Goal: Browse casually: Explore the website without a specific task or goal

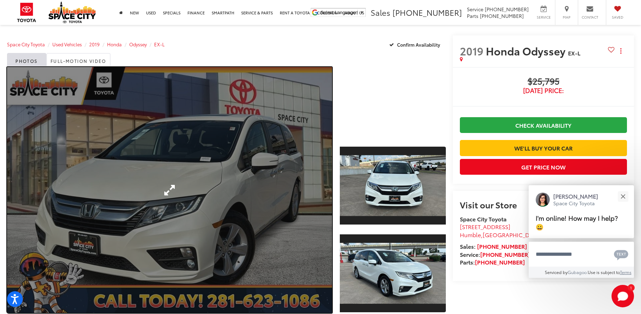
click at [224, 162] on link "Expand Photo 0" at bounding box center [169, 190] width 325 height 246
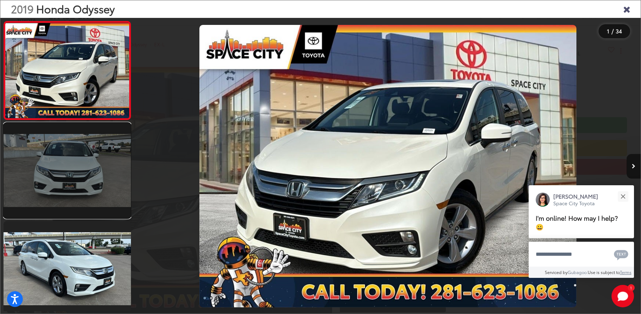
click at [105, 173] on link at bounding box center [68, 171] width 128 height 96
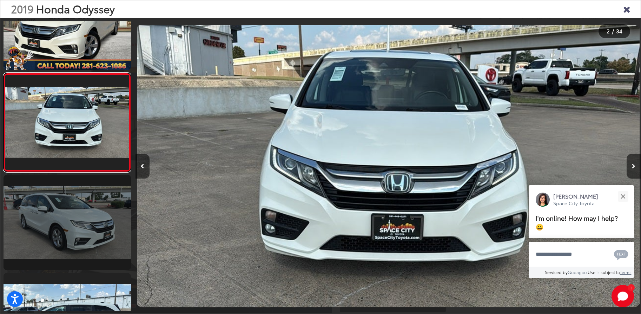
scroll to position [79, 0]
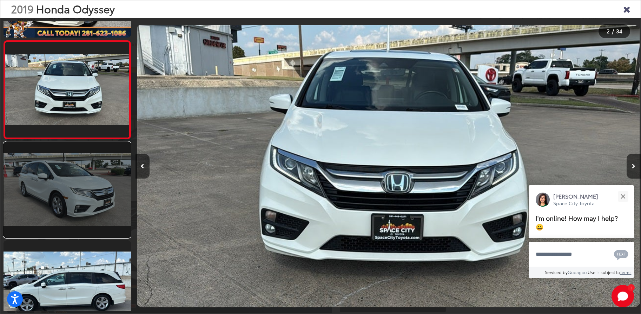
click at [87, 201] on link at bounding box center [68, 190] width 128 height 96
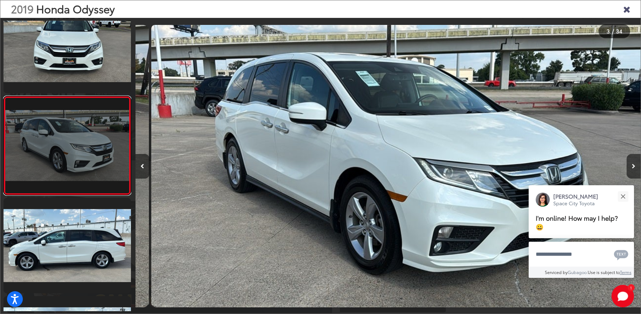
scroll to position [0, 1011]
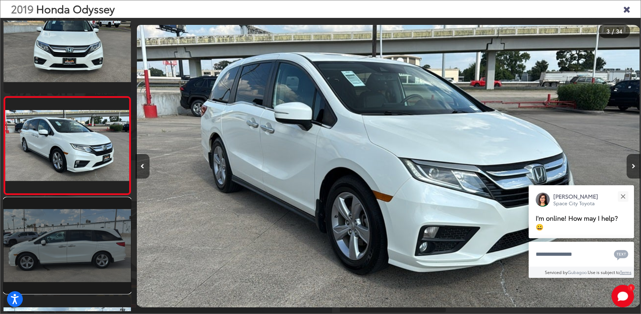
click at [81, 239] on link at bounding box center [68, 246] width 128 height 96
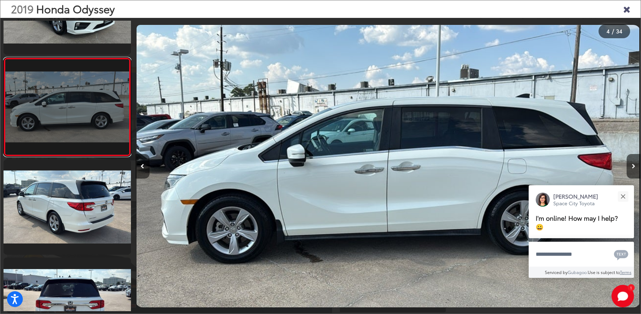
scroll to position [295, 0]
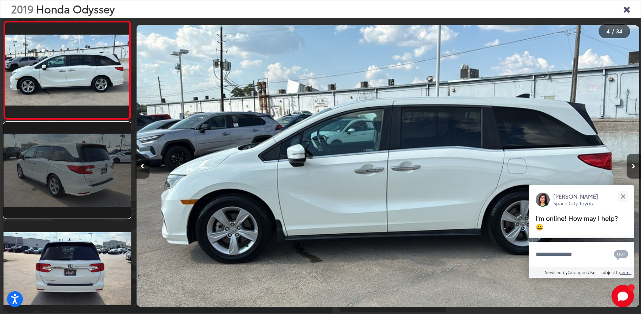
click at [78, 201] on link at bounding box center [68, 171] width 128 height 96
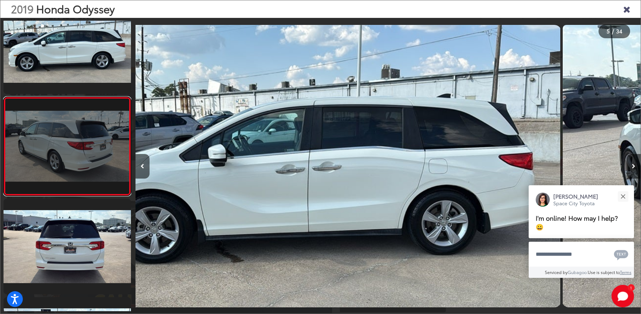
scroll to position [318, 0]
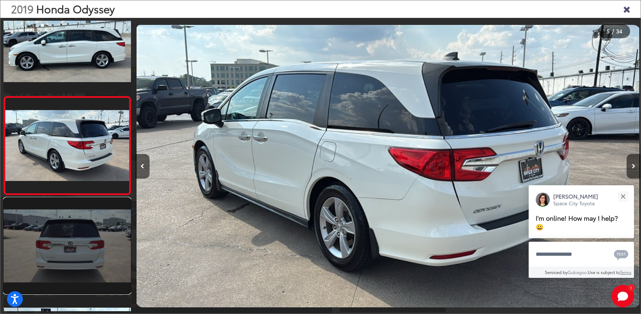
click at [76, 238] on link at bounding box center [68, 246] width 128 height 96
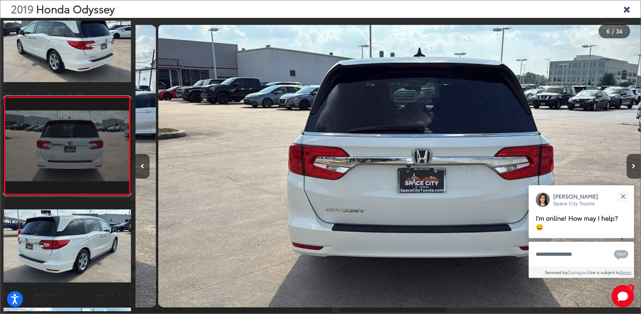
scroll to position [0, 2528]
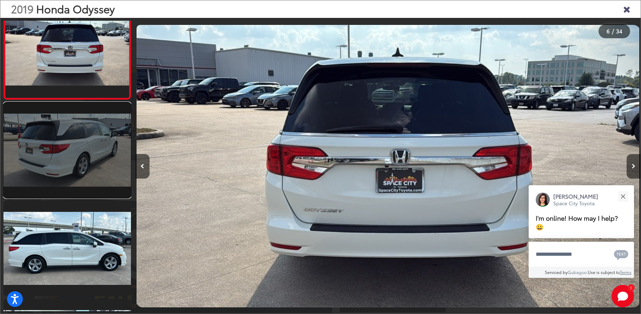
click at [73, 177] on link at bounding box center [68, 151] width 128 height 96
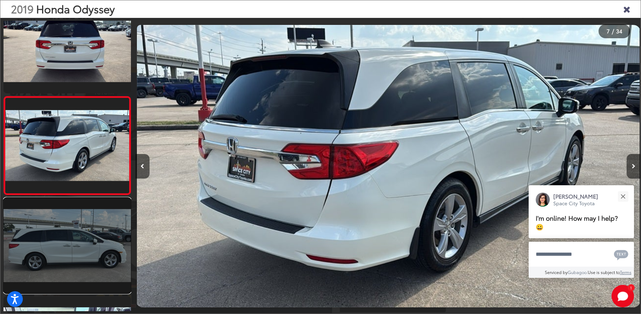
click at [68, 239] on link at bounding box center [68, 246] width 128 height 96
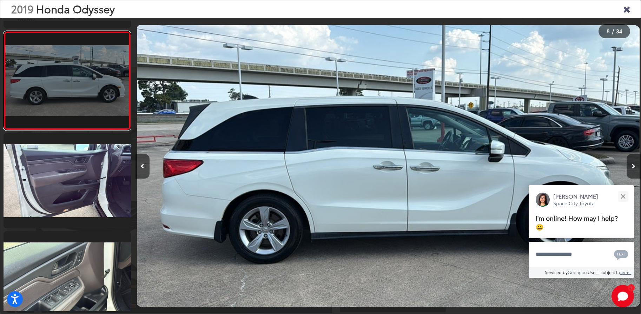
scroll to position [684, 0]
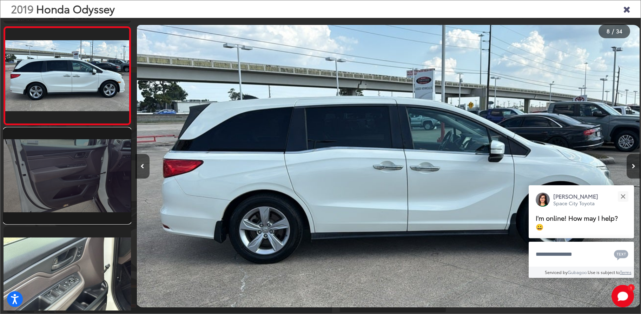
click at [73, 196] on link at bounding box center [68, 176] width 128 height 96
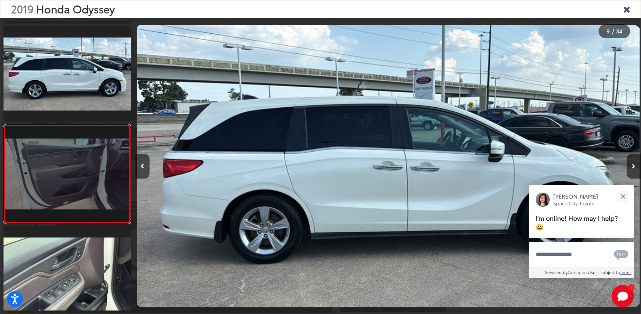
scroll to position [0, 0]
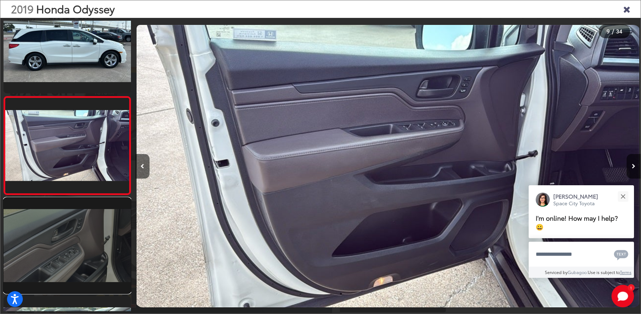
click at [73, 241] on link at bounding box center [68, 246] width 128 height 96
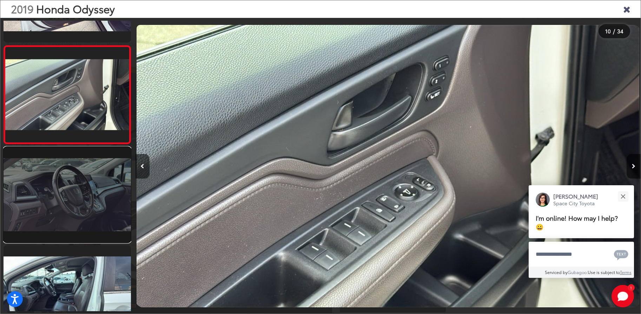
click at [75, 204] on link at bounding box center [68, 195] width 128 height 96
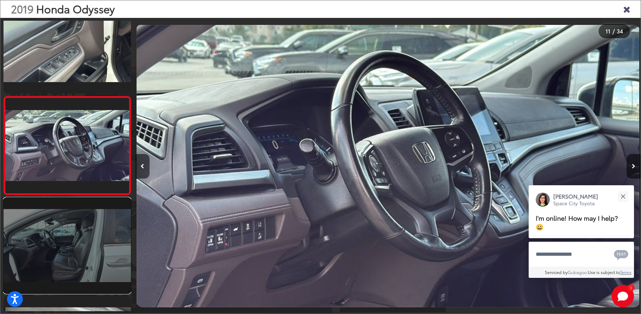
click at [112, 233] on link at bounding box center [68, 246] width 128 height 96
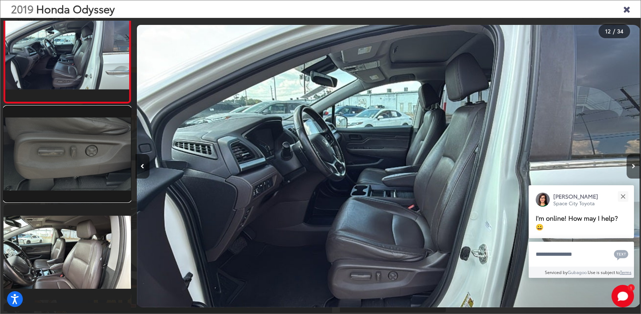
click at [96, 177] on link at bounding box center [68, 154] width 128 height 96
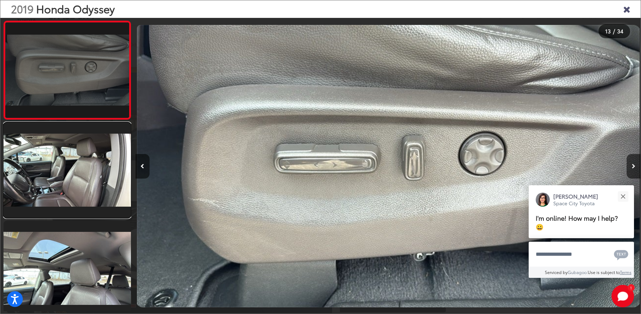
click at [96, 177] on link at bounding box center [68, 171] width 128 height 96
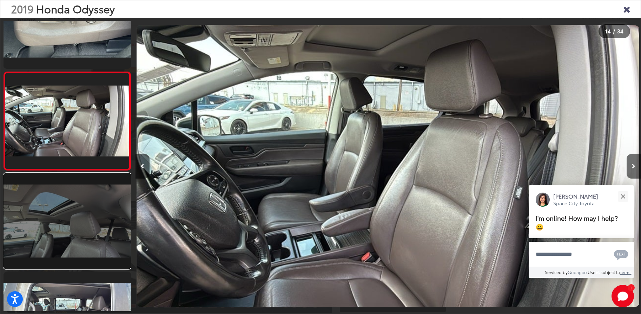
click at [96, 219] on link at bounding box center [68, 222] width 128 height 96
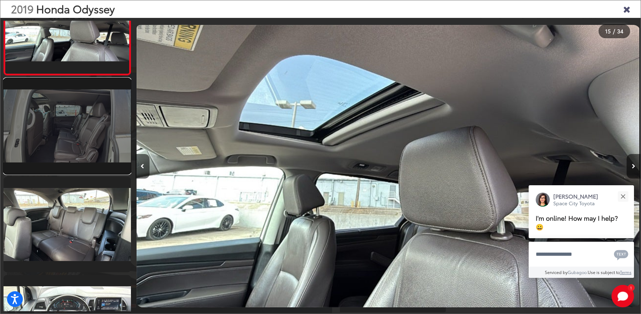
click at [99, 147] on link at bounding box center [68, 126] width 128 height 96
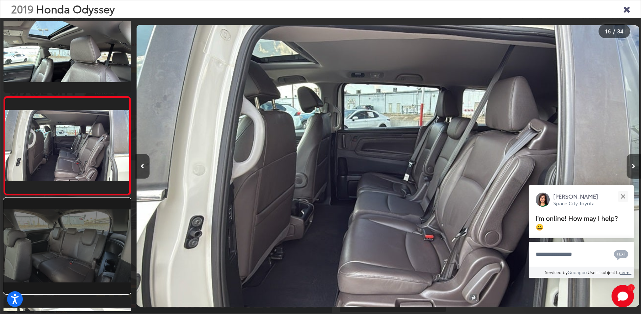
click at [91, 206] on link at bounding box center [68, 246] width 128 height 96
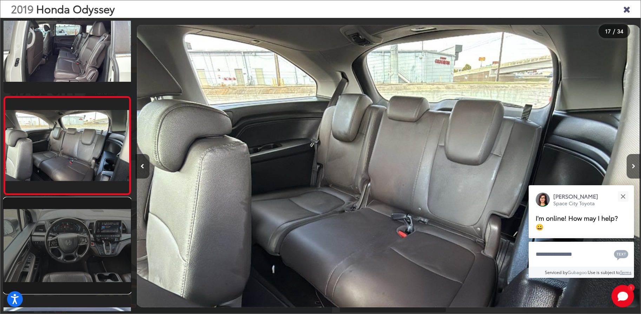
click at [92, 228] on link at bounding box center [68, 246] width 128 height 96
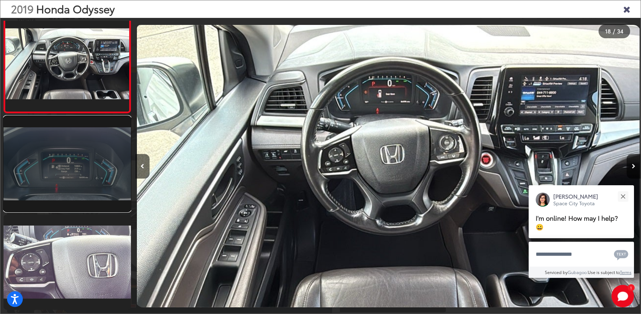
click at [91, 188] on link at bounding box center [68, 164] width 128 height 96
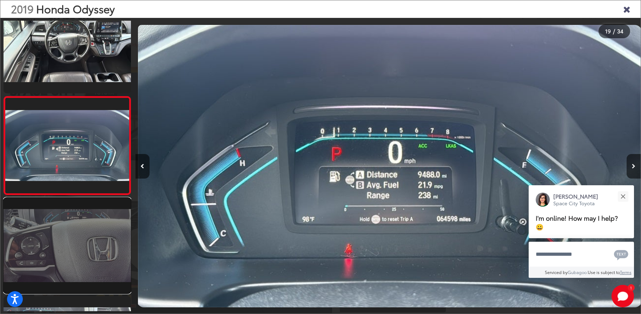
click at [92, 222] on link at bounding box center [68, 246] width 128 height 96
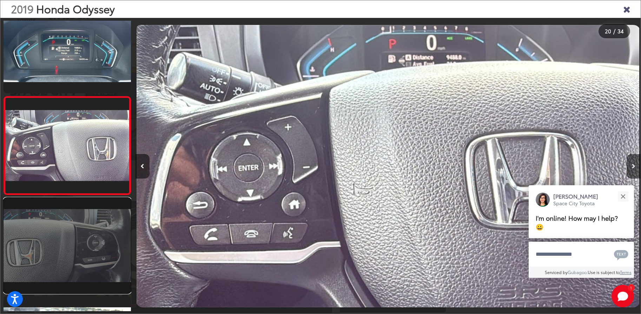
click at [93, 237] on link at bounding box center [68, 246] width 128 height 96
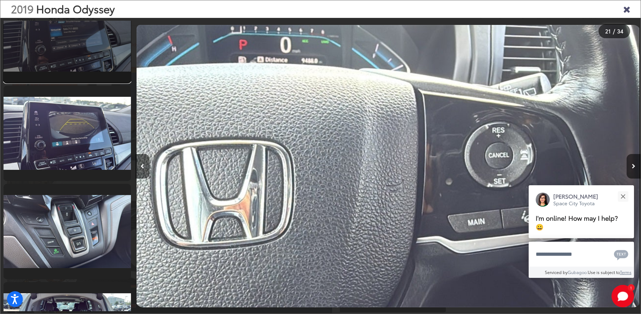
click at [88, 58] on link at bounding box center [68, 35] width 128 height 96
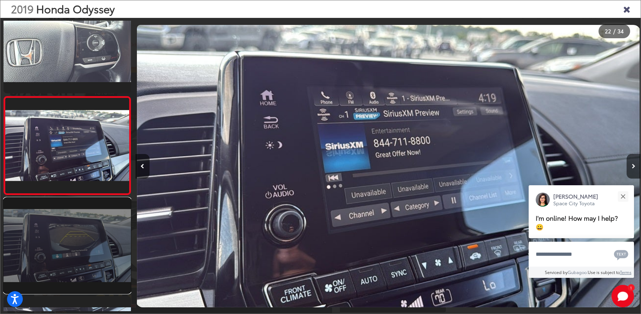
click at [79, 215] on link at bounding box center [68, 246] width 128 height 96
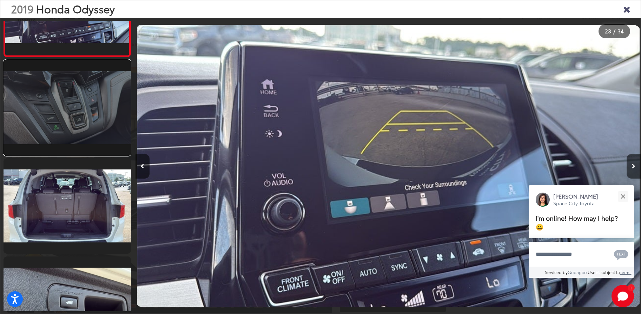
click at [83, 124] on link at bounding box center [68, 108] width 128 height 96
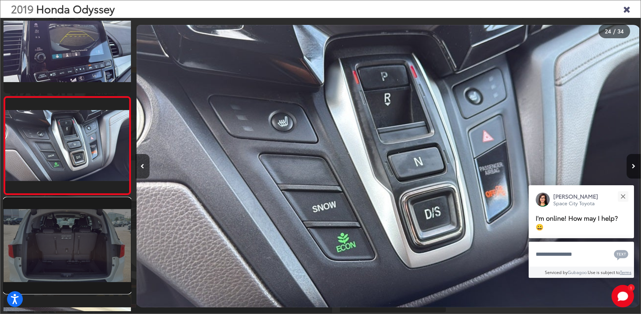
click at [79, 230] on link at bounding box center [68, 246] width 128 height 96
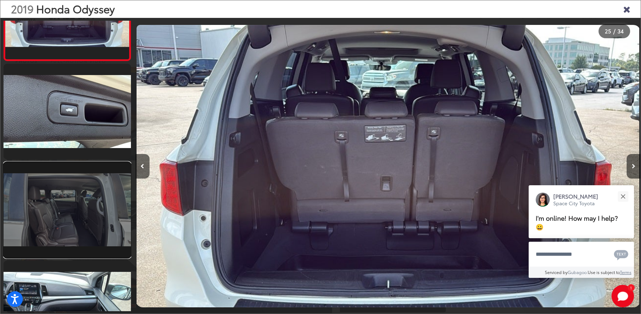
click at [79, 219] on link at bounding box center [68, 210] width 128 height 96
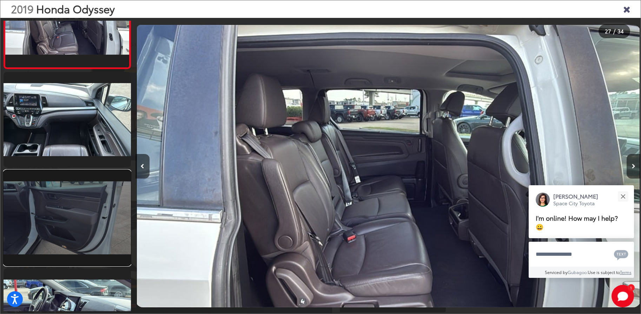
click at [79, 208] on link at bounding box center [68, 218] width 128 height 96
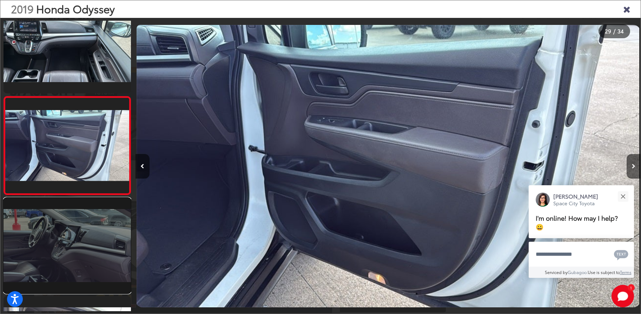
click at [77, 266] on link at bounding box center [68, 246] width 128 height 96
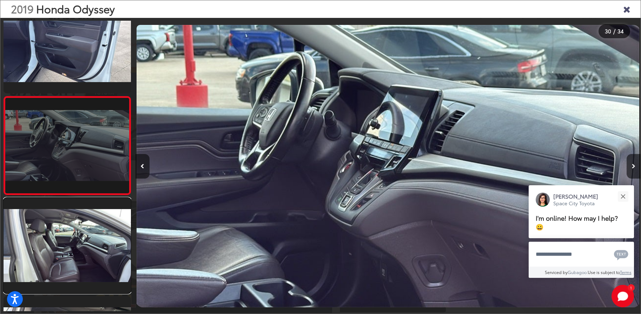
click at [77, 266] on link at bounding box center [68, 246] width 128 height 96
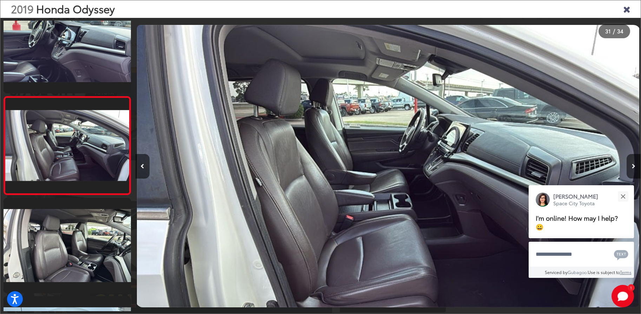
click at [627, 8] on icon "Close gallery" at bounding box center [627, 8] width 7 height 9
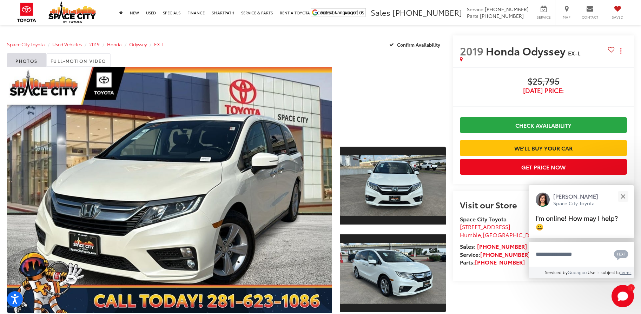
click at [251, 45] on div "Space City Toyota Used Vehicles 2019 Honda Odyssey EX-L Confirm Availability" at bounding box center [226, 44] width 439 height 18
